Goal: Task Accomplishment & Management: Use online tool/utility

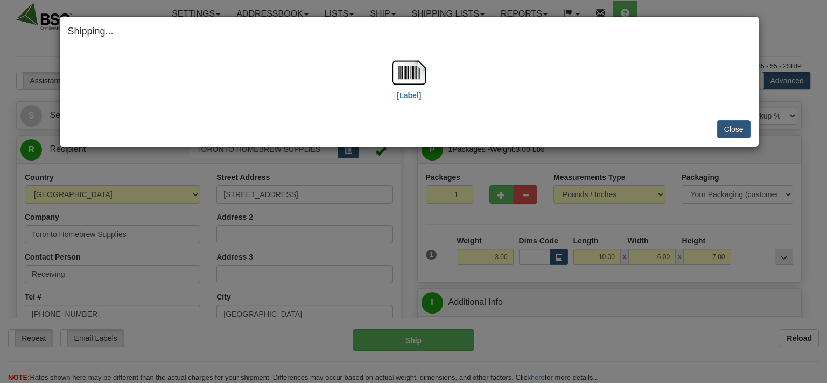
select select "0"
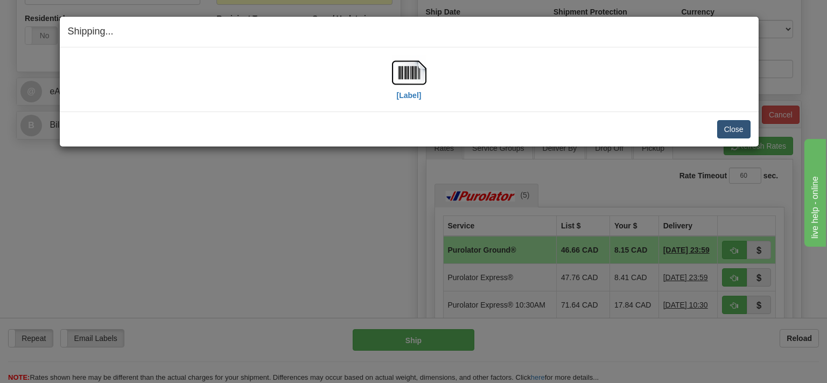
scroll to position [398, 0]
click at [724, 132] on button "Close" at bounding box center [733, 129] width 33 height 18
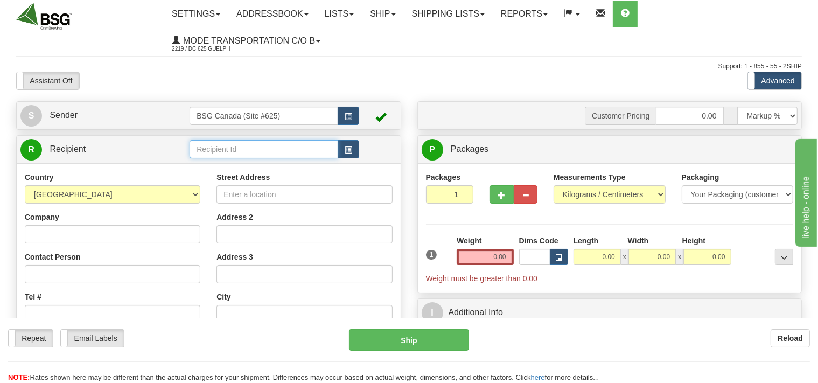
click at [225, 147] on input "text" at bounding box center [263, 149] width 148 height 18
click at [234, 165] on div "AVLING BREWERY" at bounding box center [262, 166] width 138 height 12
type input "AVLING BREWERY"
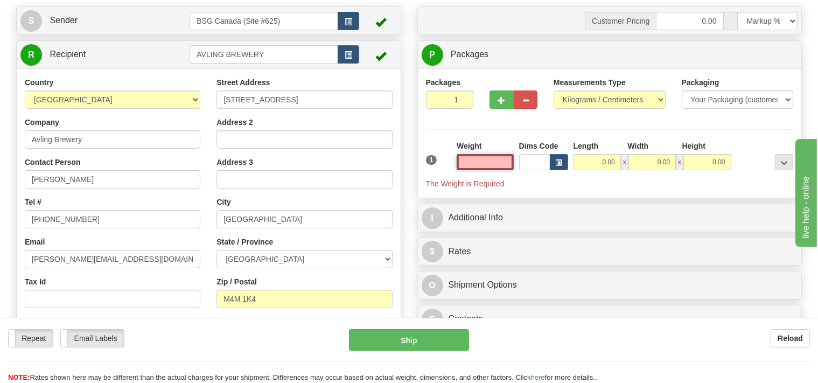
scroll to position [114, 0]
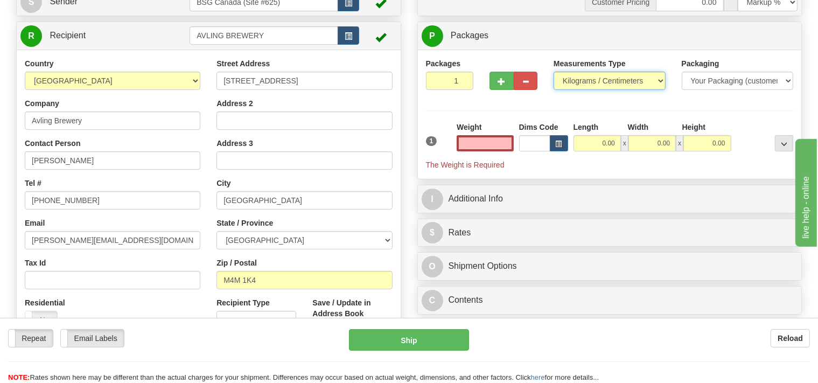
type input "0.00"
click at [553, 72] on select "Pounds / Inches Kilograms / Centimeters" at bounding box center [609, 81] width 112 height 18
select select "0"
click option "Pounds / Inches" at bounding box center [0, 0] width 0 height 0
click at [490, 143] on input "0.00" at bounding box center [484, 143] width 57 height 16
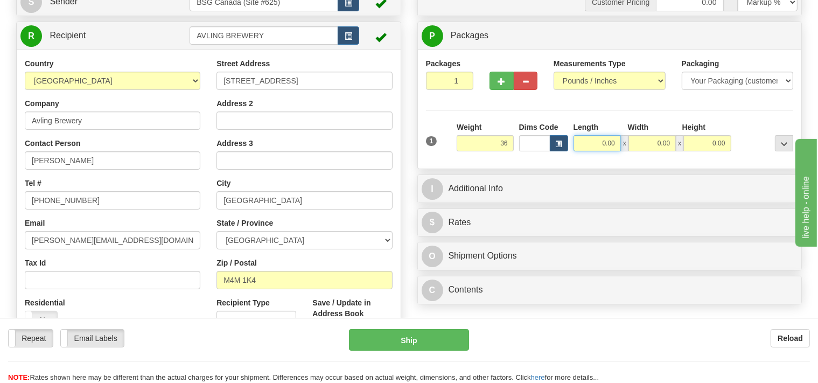
type input "36.00"
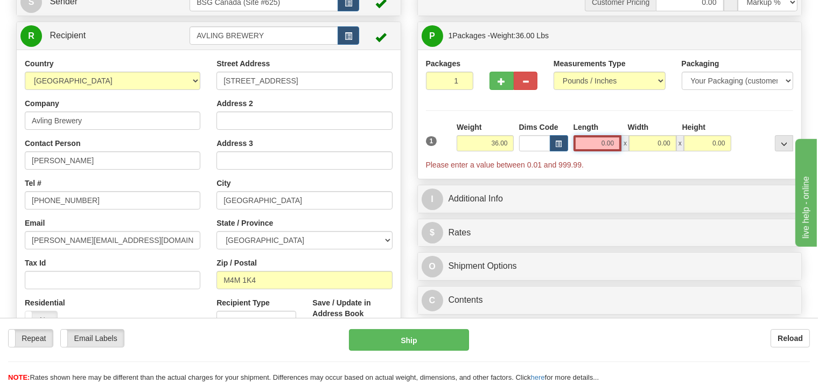
click at [589, 145] on input "0.00" at bounding box center [597, 143] width 48 height 16
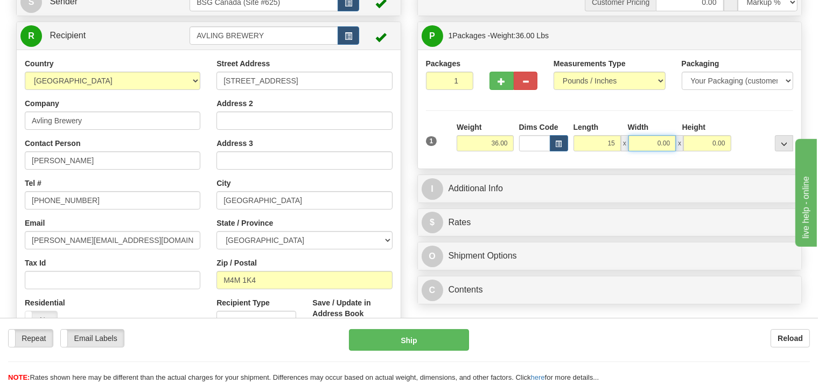
type input "15.00"
click at [648, 143] on input "0.00" at bounding box center [651, 143] width 47 height 16
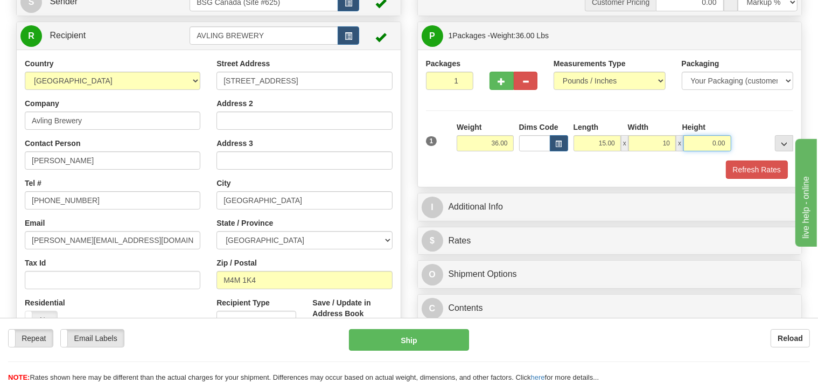
type input "10.00"
click at [696, 144] on input "0.00" at bounding box center [706, 143] width 47 height 16
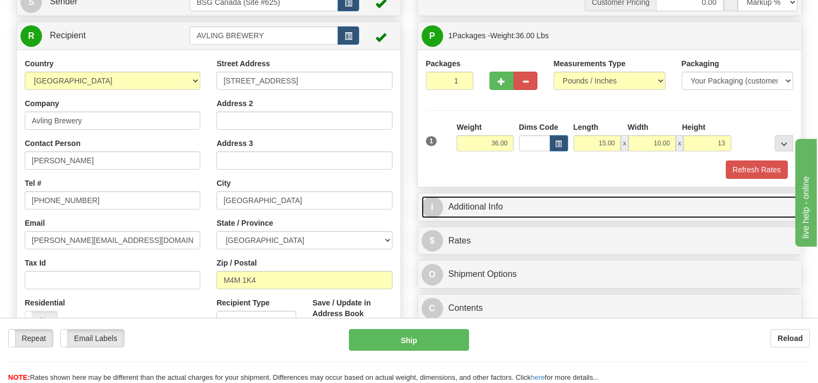
type input "13.00"
click at [467, 205] on link "I Additional Info" at bounding box center [609, 207] width 376 height 22
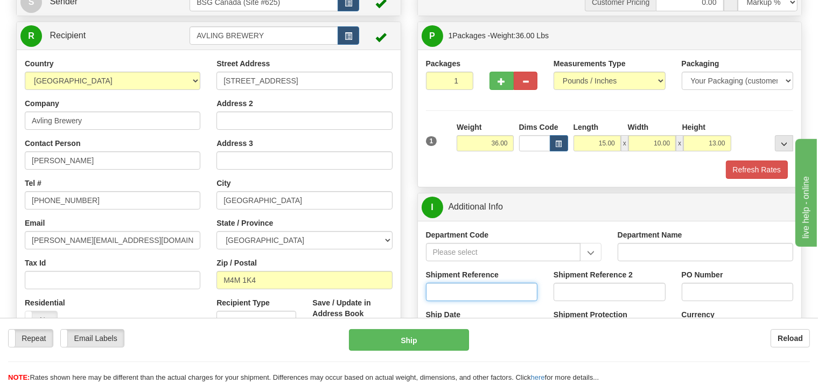
click at [454, 285] on input "Shipment Reference" at bounding box center [482, 292] width 112 height 18
type input "SO170-149469"
click at [735, 173] on button "Refresh Rates" at bounding box center [756, 169] width 62 height 18
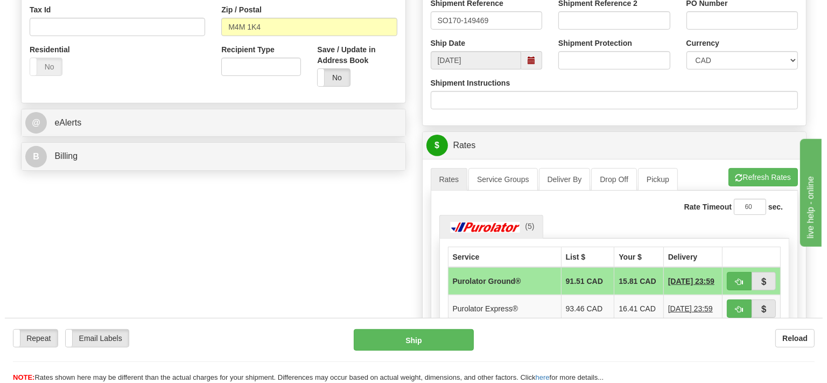
scroll to position [398, 0]
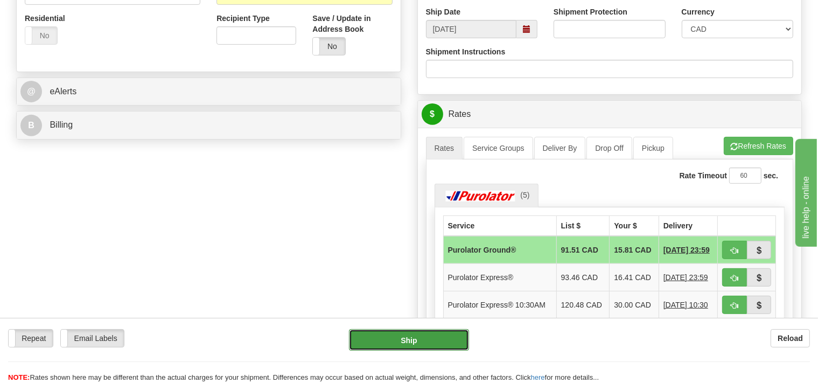
click at [417, 333] on button "Ship" at bounding box center [409, 340] width 120 height 22
type input "260"
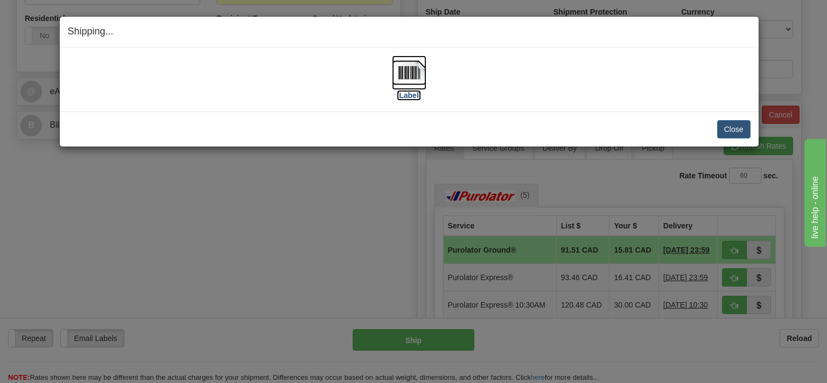
click at [401, 80] on img at bounding box center [409, 72] width 34 height 34
